Goal: Transaction & Acquisition: Purchase product/service

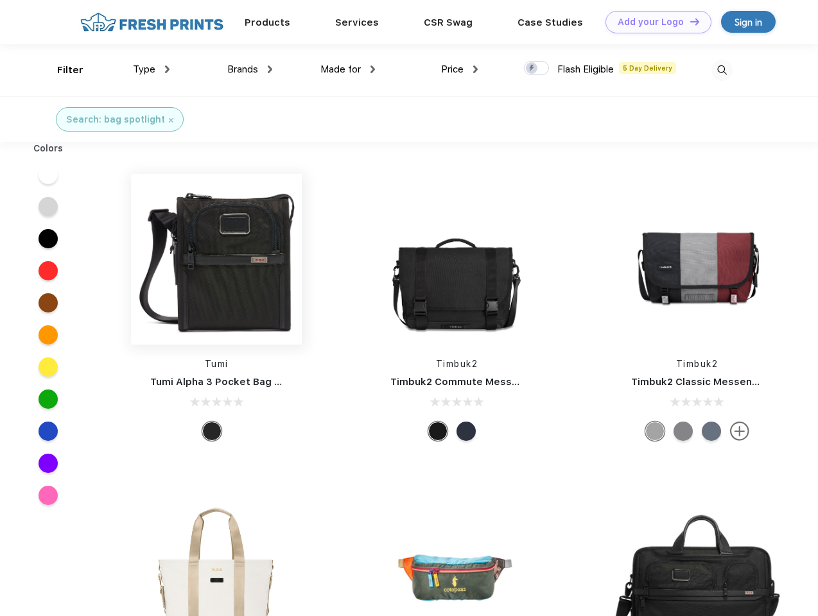
scroll to position [1, 0]
click at [654, 22] on link "Add your Logo Design Tool" at bounding box center [658, 22] width 106 height 22
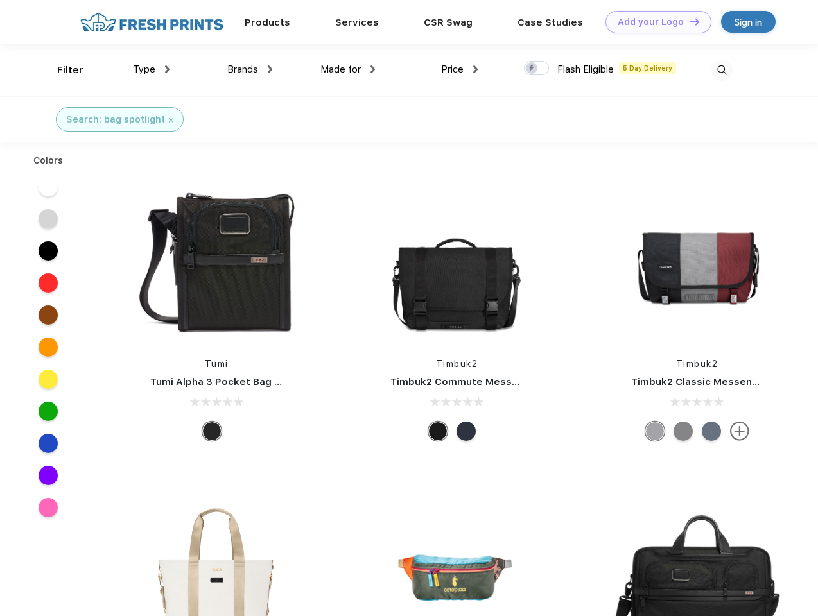
click at [0, 0] on div "Design Tool" at bounding box center [0, 0] width 0 height 0
click at [689, 21] on link "Add your Logo Design Tool" at bounding box center [658, 22] width 106 height 22
click at [62, 70] on div "Filter" at bounding box center [70, 70] width 26 height 15
click at [152, 69] on span "Type" at bounding box center [144, 70] width 22 height 12
click at [250, 69] on span "Brands" at bounding box center [242, 70] width 31 height 12
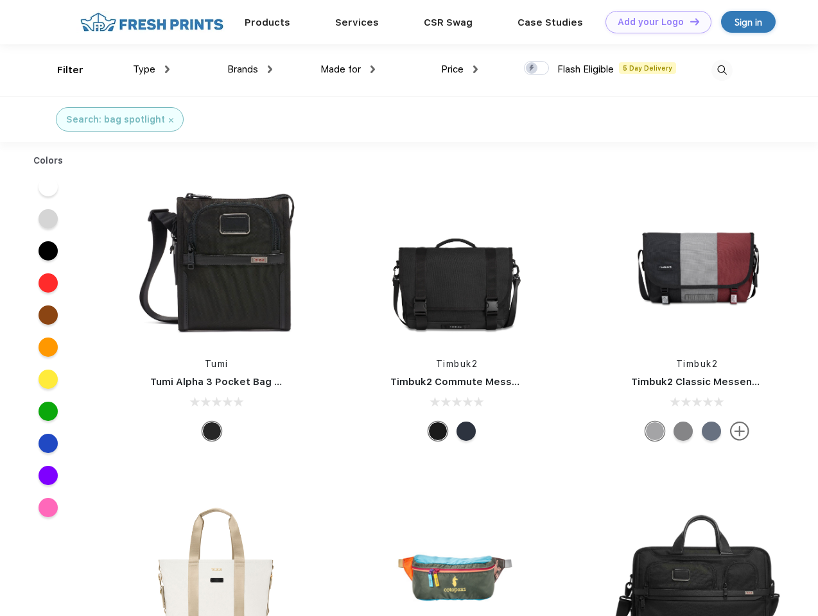
click at [348, 69] on span "Made for" at bounding box center [340, 70] width 40 height 12
click at [460, 69] on span "Price" at bounding box center [452, 70] width 22 height 12
click at [537, 69] on div at bounding box center [536, 68] width 25 height 14
click at [532, 69] on input "checkbox" at bounding box center [528, 64] width 8 height 8
click at [722, 70] on img at bounding box center [721, 70] width 21 height 21
